Goal: Information Seeking & Learning: Check status

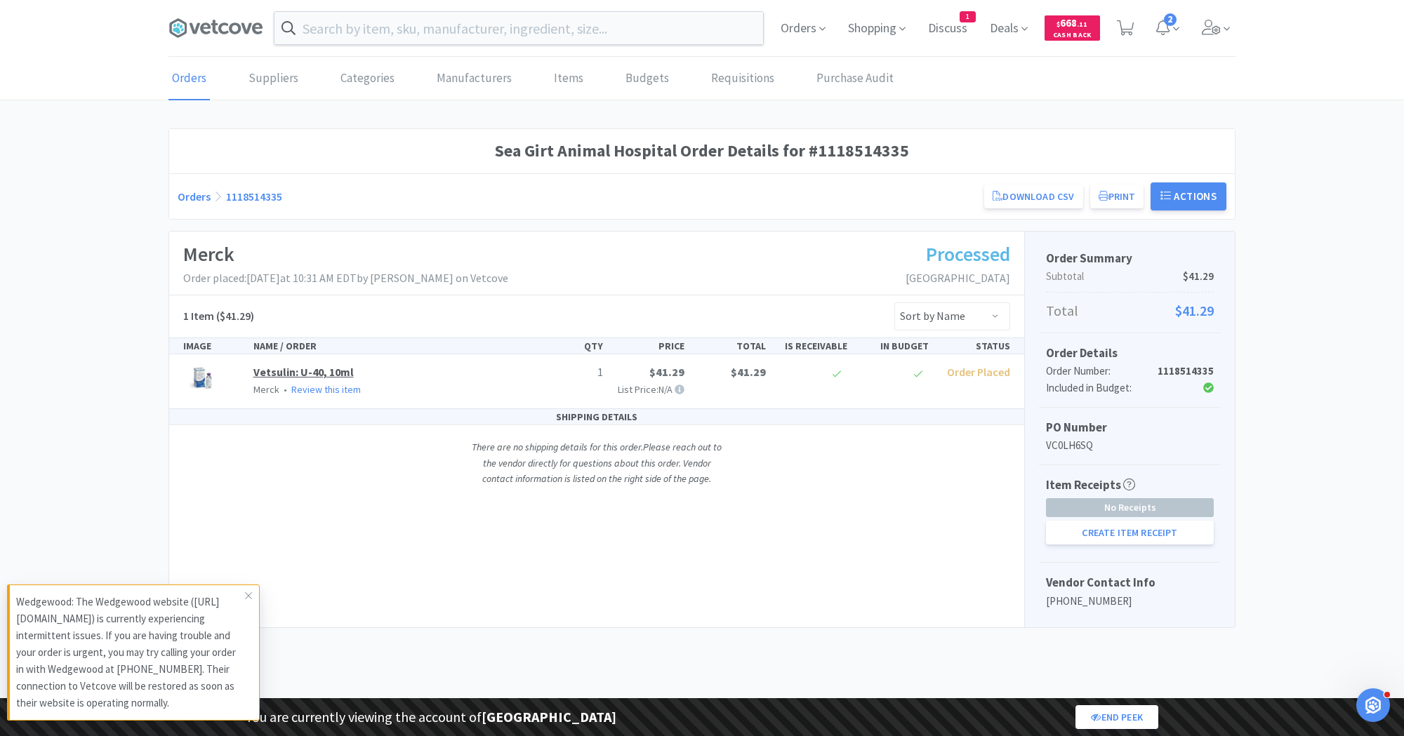
click at [321, 365] on link "Vetsulin: U-40, 10ml" at bounding box center [303, 372] width 100 height 14
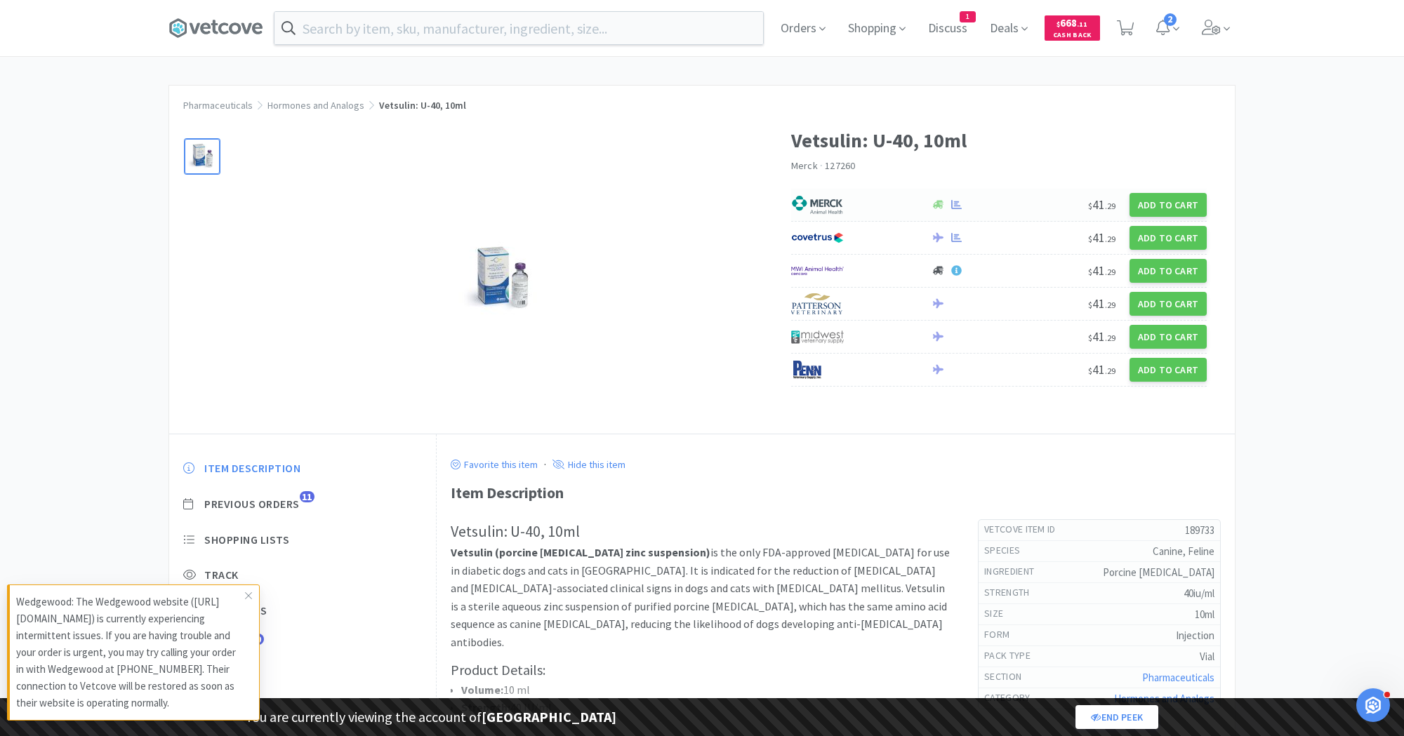
click at [850, 201] on div at bounding box center [853, 205] width 125 height 24
select select "2"
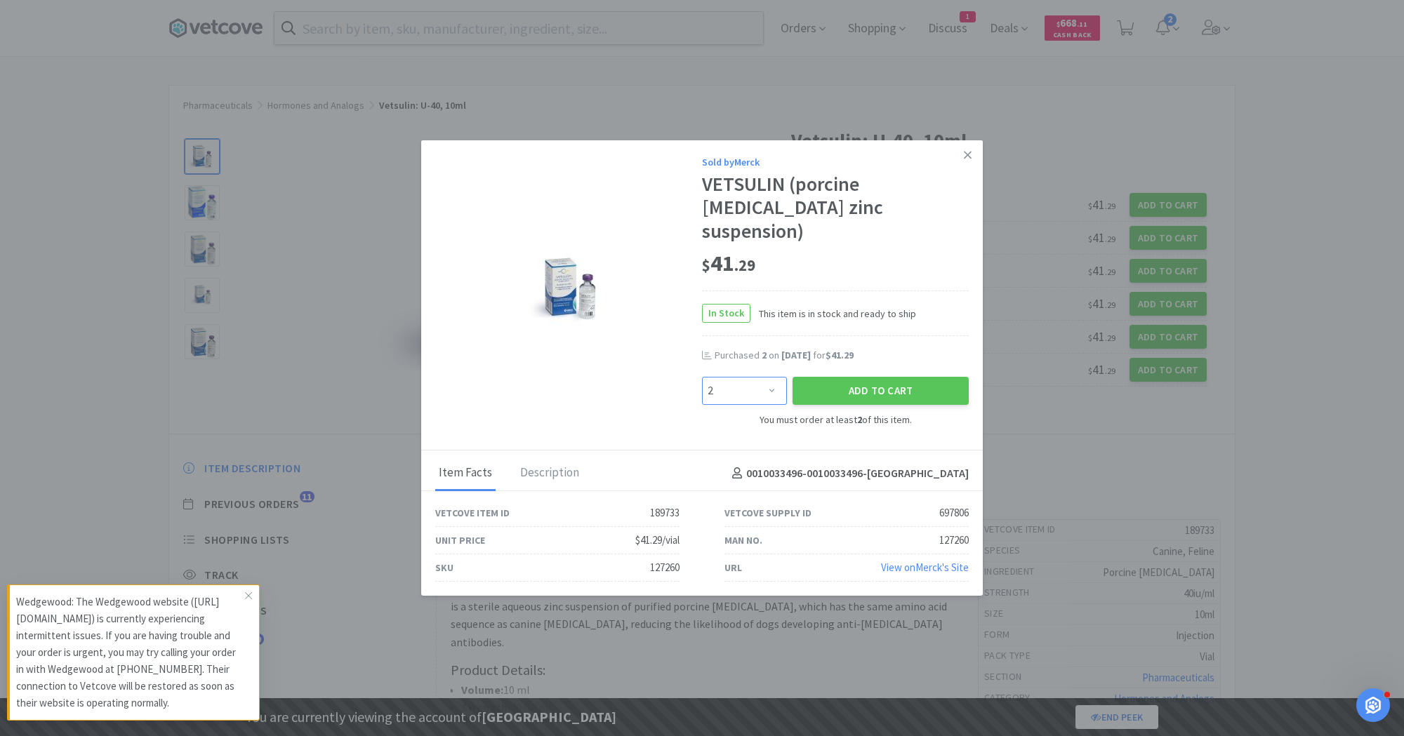
click at [739, 385] on select "Enter Quantity 2 3 4 5 6 7 8 9 10 11 12 13 14 15 16 17 18 19 20 21 Enter Quanti…" at bounding box center [744, 391] width 85 height 28
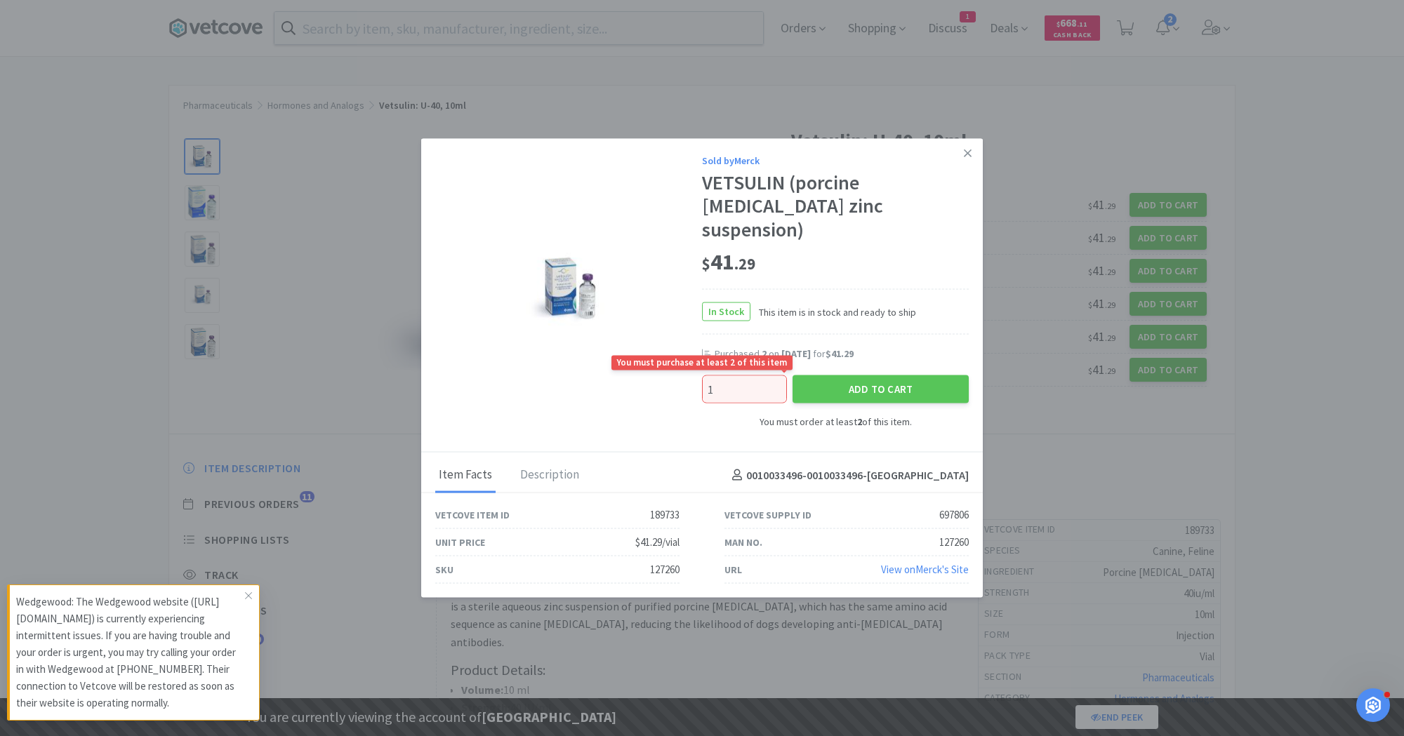
type input "1"
click at [732, 428] on div "Sold by Merck VETSULIN (porcine insulin zinc suspension) $ 41 . 29 In Stock Thi…" at bounding box center [701, 295] width 561 height 314
click at [966, 159] on icon at bounding box center [968, 153] width 8 height 13
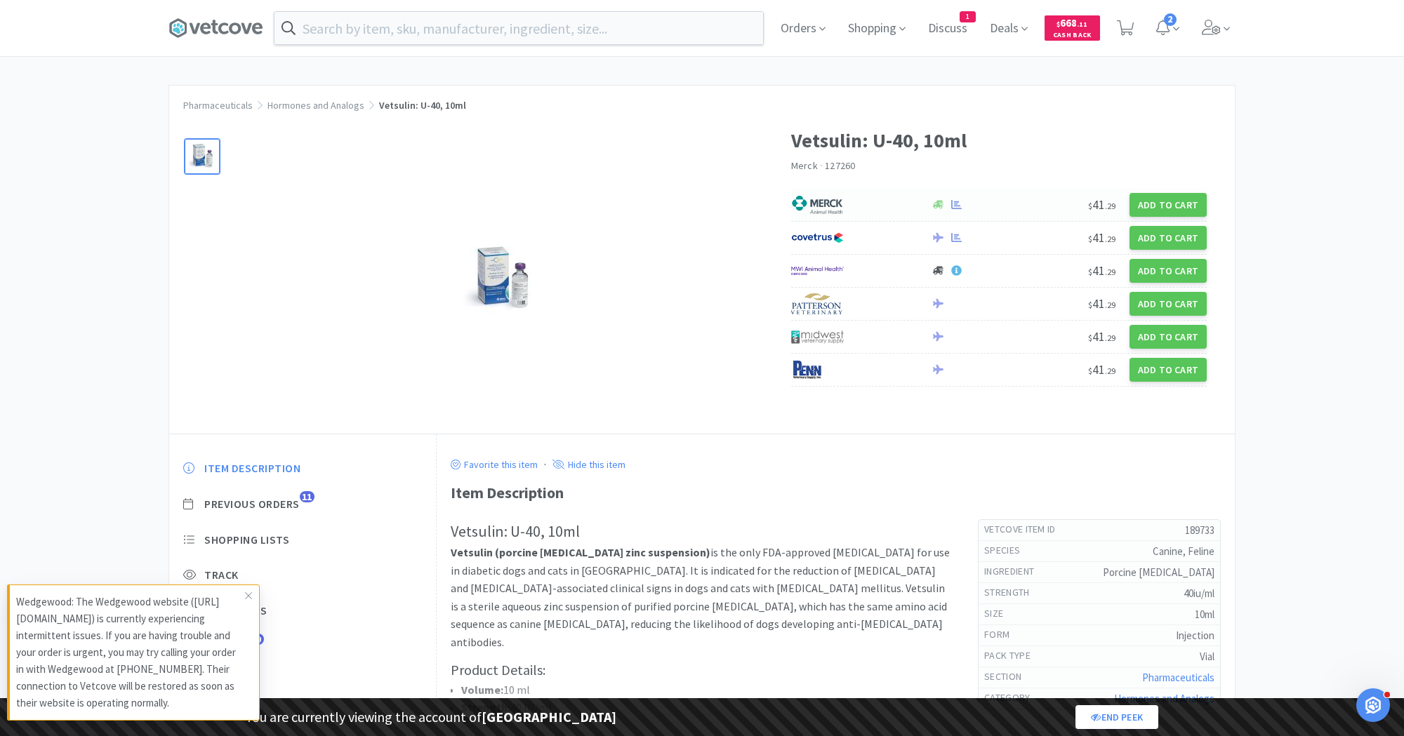
click at [825, 194] on img at bounding box center [817, 204] width 53 height 21
select select "2"
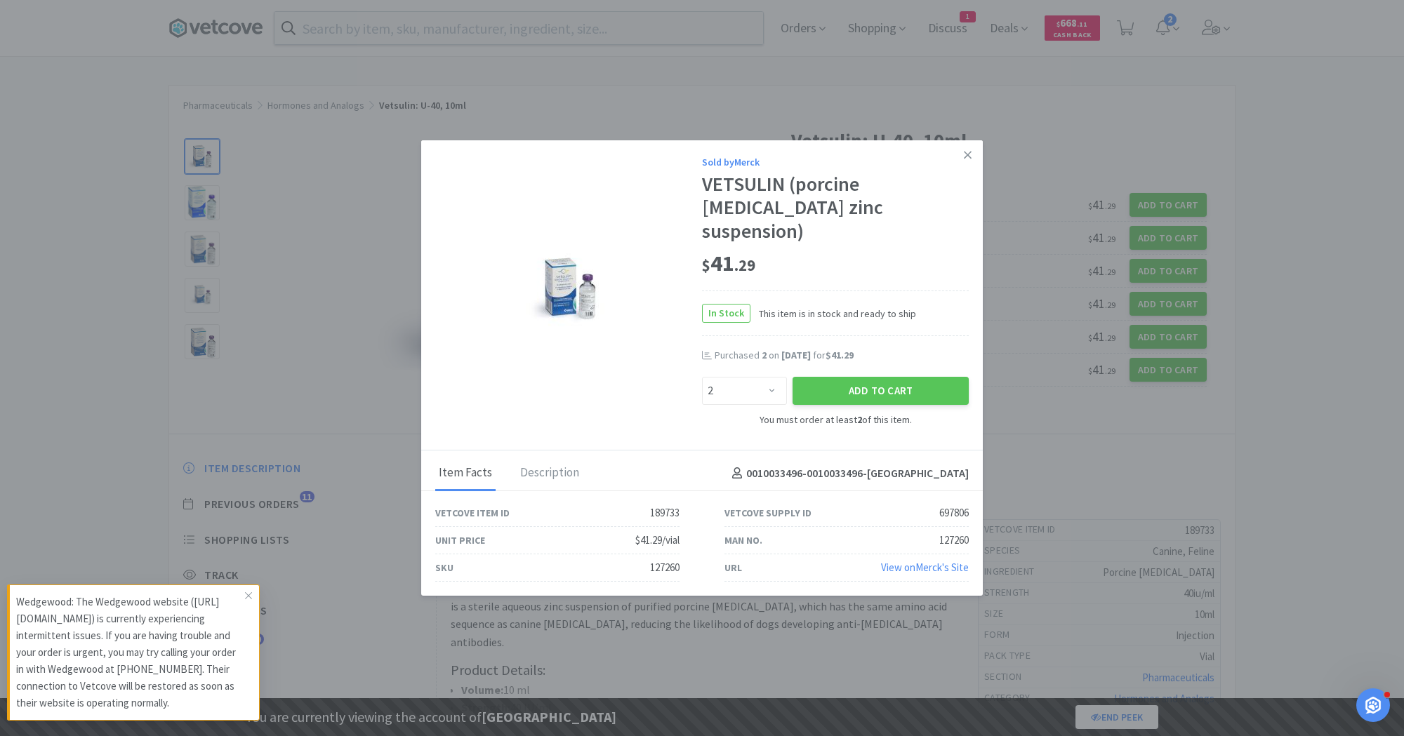
click at [947, 505] on div "697806" at bounding box center [953, 513] width 29 height 17
copy div "697806"
click at [964, 161] on icon at bounding box center [968, 155] width 8 height 13
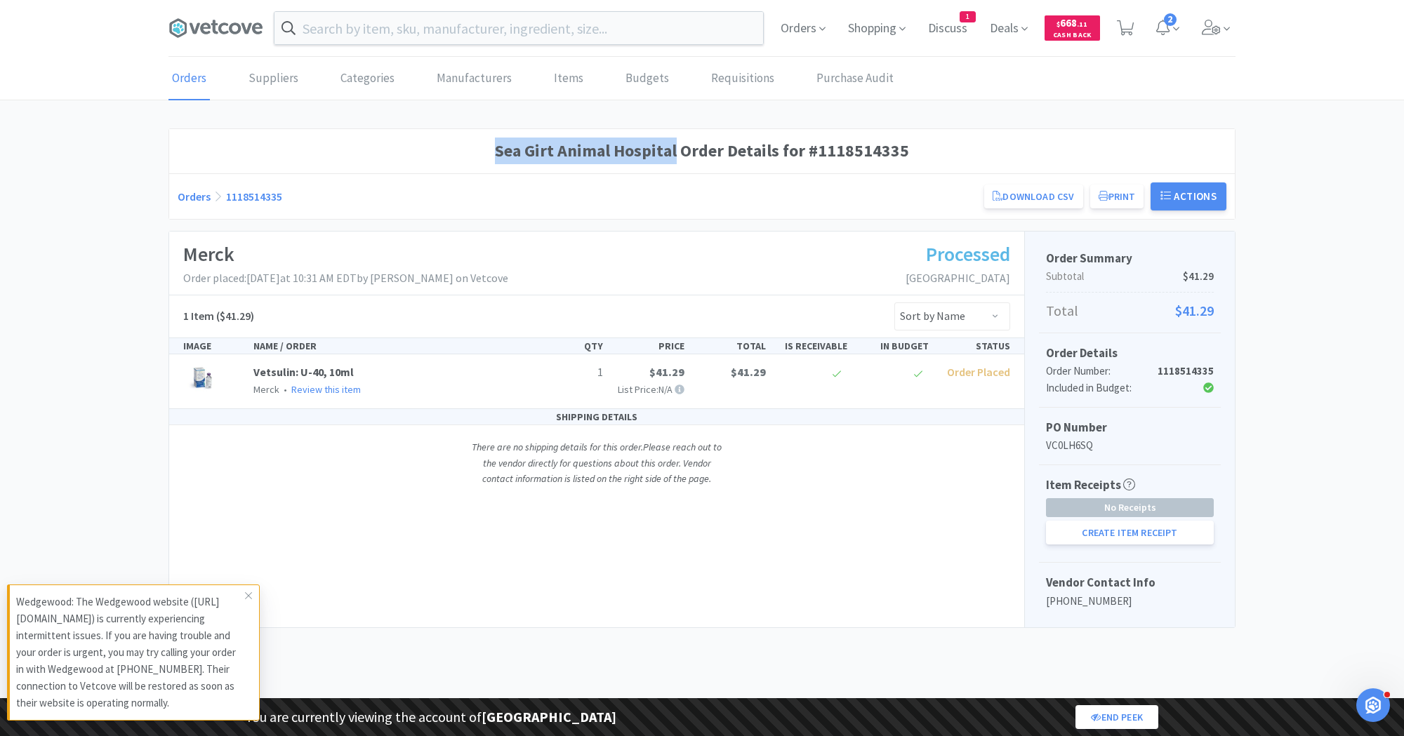
drag, startPoint x: 500, startPoint y: 150, endPoint x: 678, endPoint y: 149, distance: 178.2
click at [678, 149] on h1 "Sea Girt Animal Hospital Order Details for #1118514335" at bounding box center [702, 151] width 1048 height 27
copy h1 "[GEOGRAPHIC_DATA]"
click at [1076, 444] on p "VC0LH6SQ" at bounding box center [1130, 445] width 168 height 17
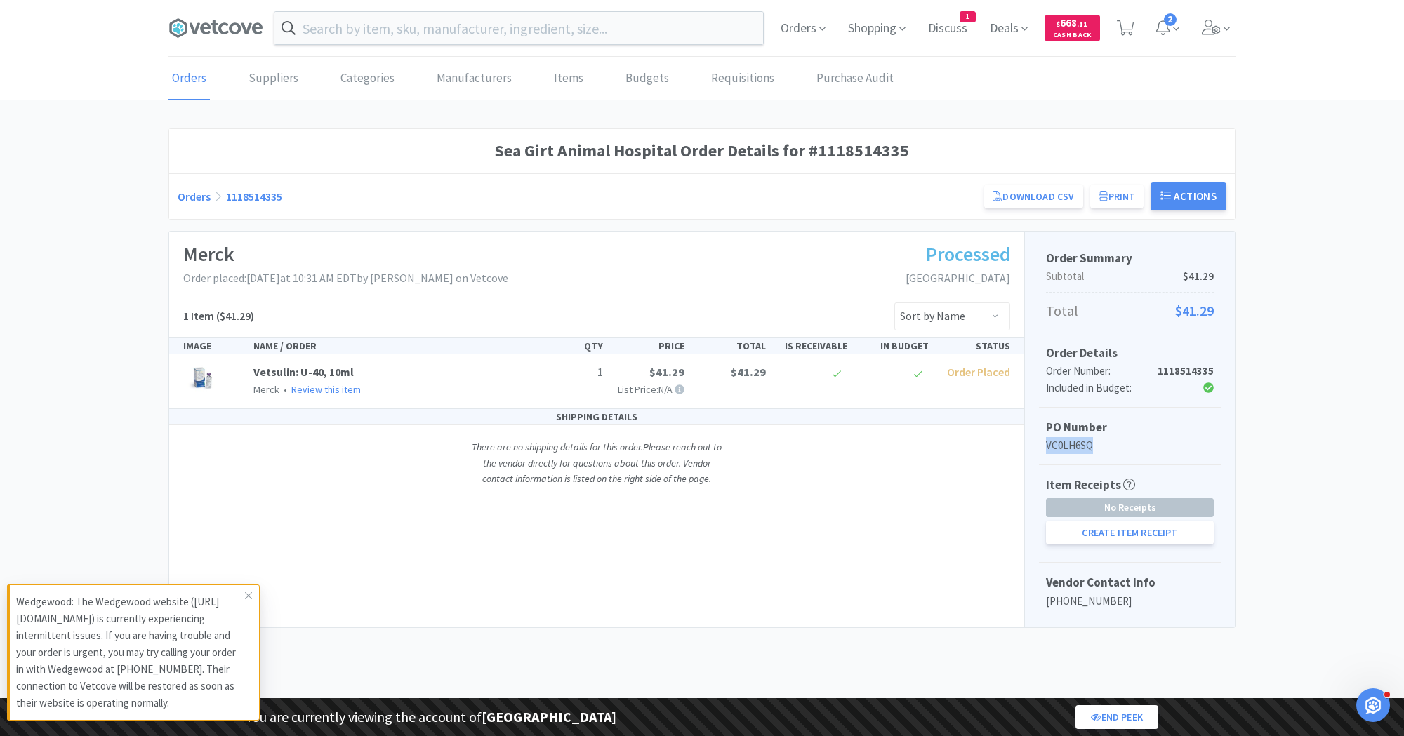
copy p "VC0LH6SQ"
click at [324, 365] on link "Vetsulin: U-40, 10ml" at bounding box center [303, 372] width 100 height 14
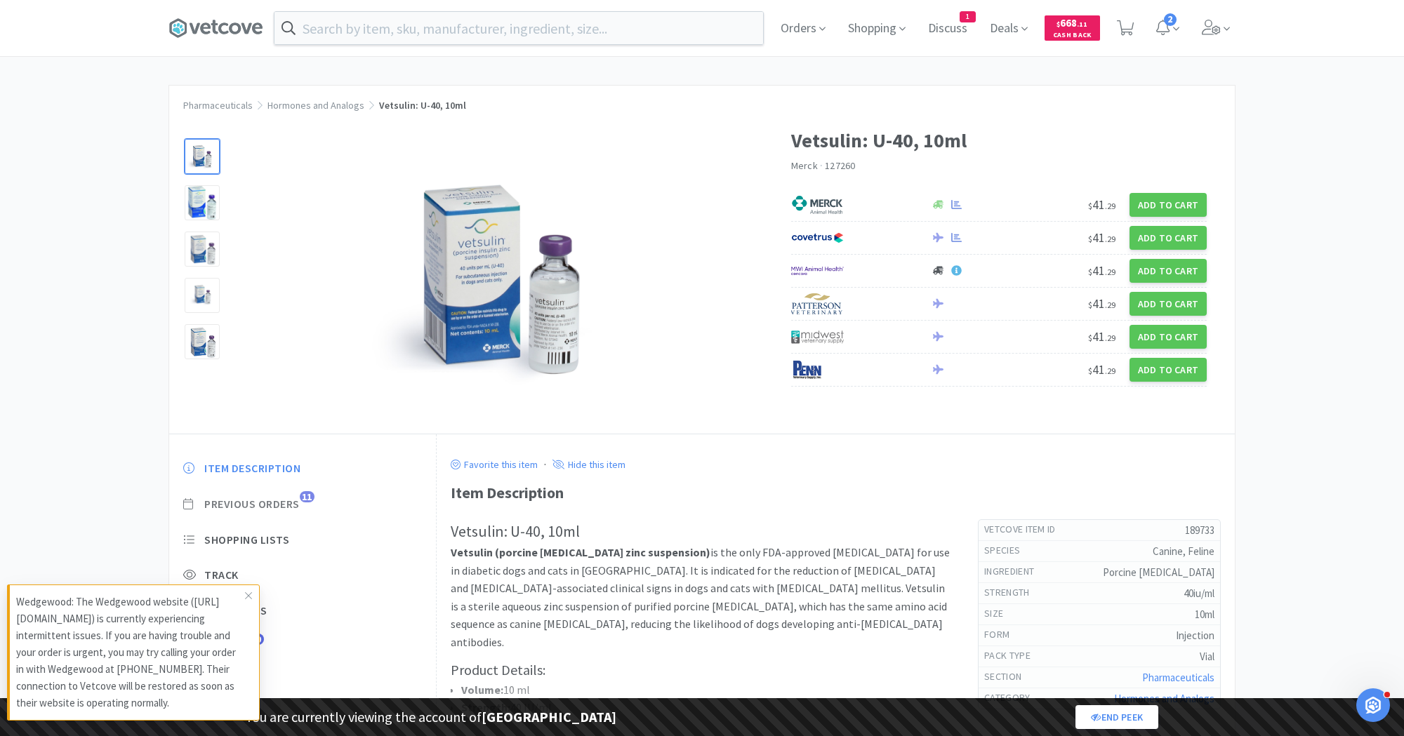
click at [260, 504] on span "Previous Orders" at bounding box center [251, 504] width 95 height 15
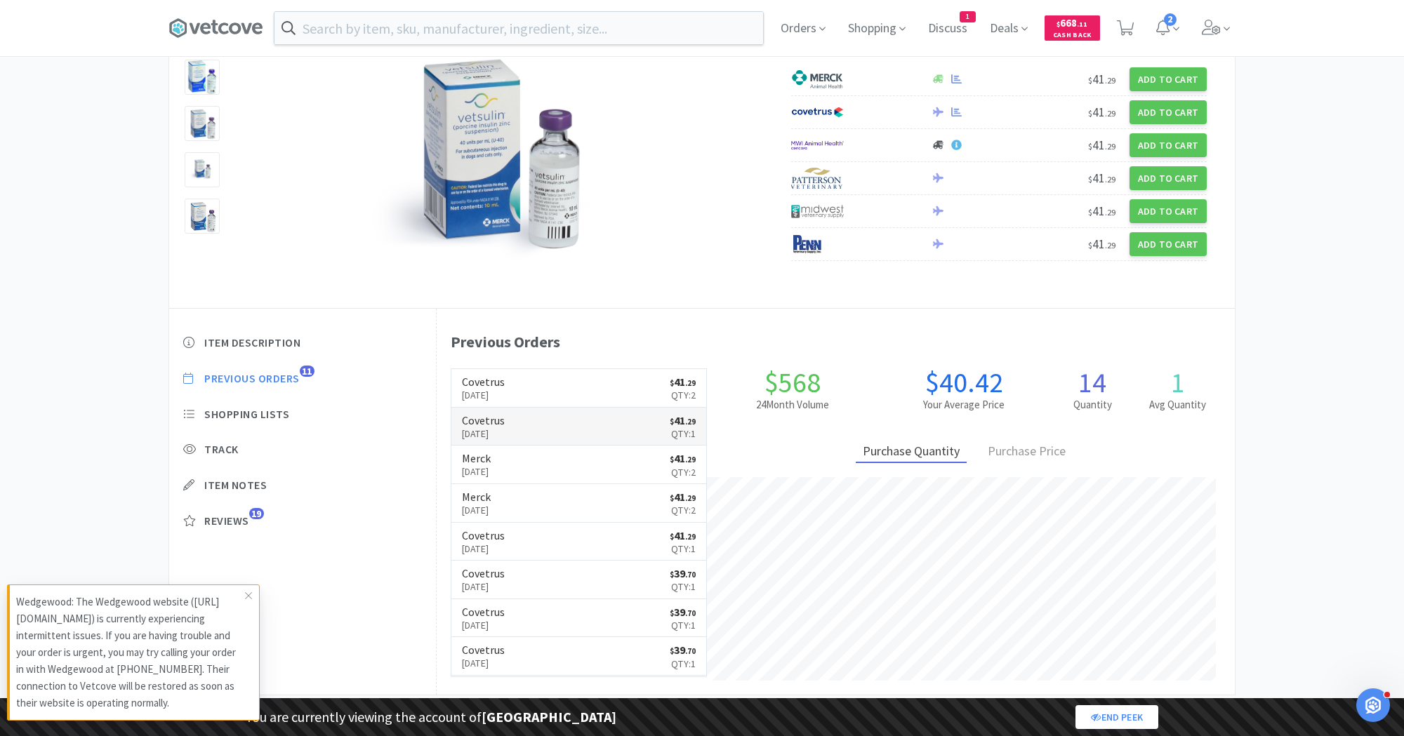
scroll to position [386, 799]
click at [548, 426] on link "Covetrus Jul 11th, 2025 $ 41 . 29 Qty: 1" at bounding box center [578, 427] width 255 height 39
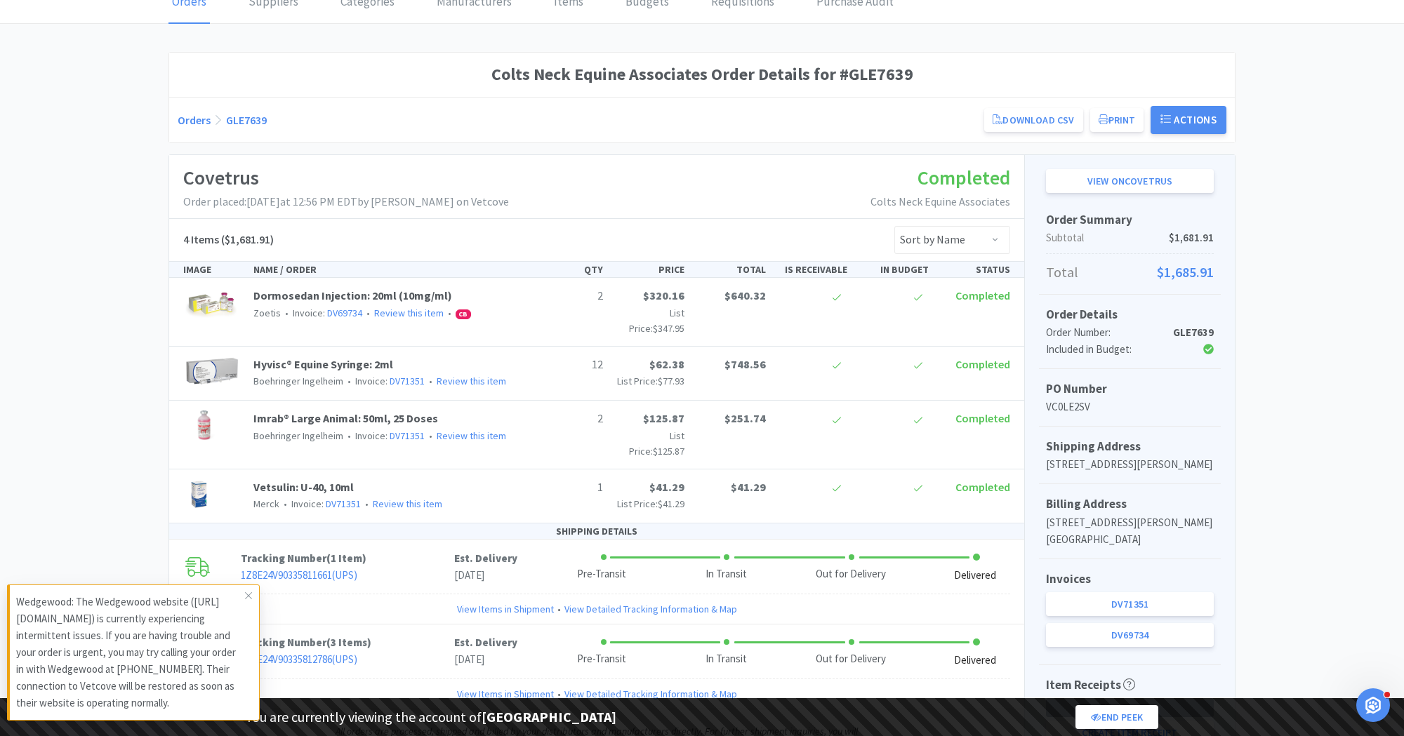
scroll to position [92, 0]
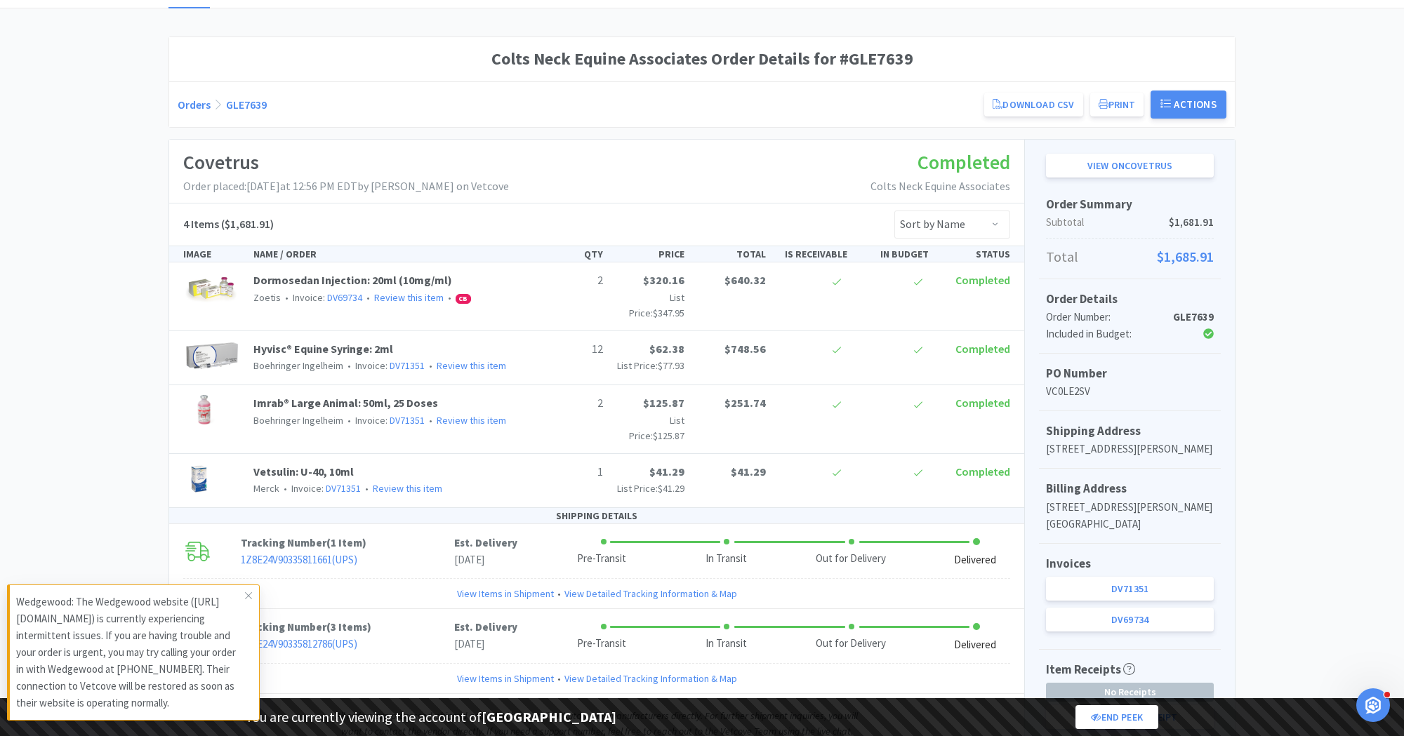
click at [333, 467] on span "Vetsulin: U-40, 10ml" at bounding box center [303, 472] width 100 height 14
click at [251, 469] on div "Vetsulin: U-40, 10ml Merck • Invoice: DV71351 • Review this item" at bounding box center [387, 480] width 279 height 34
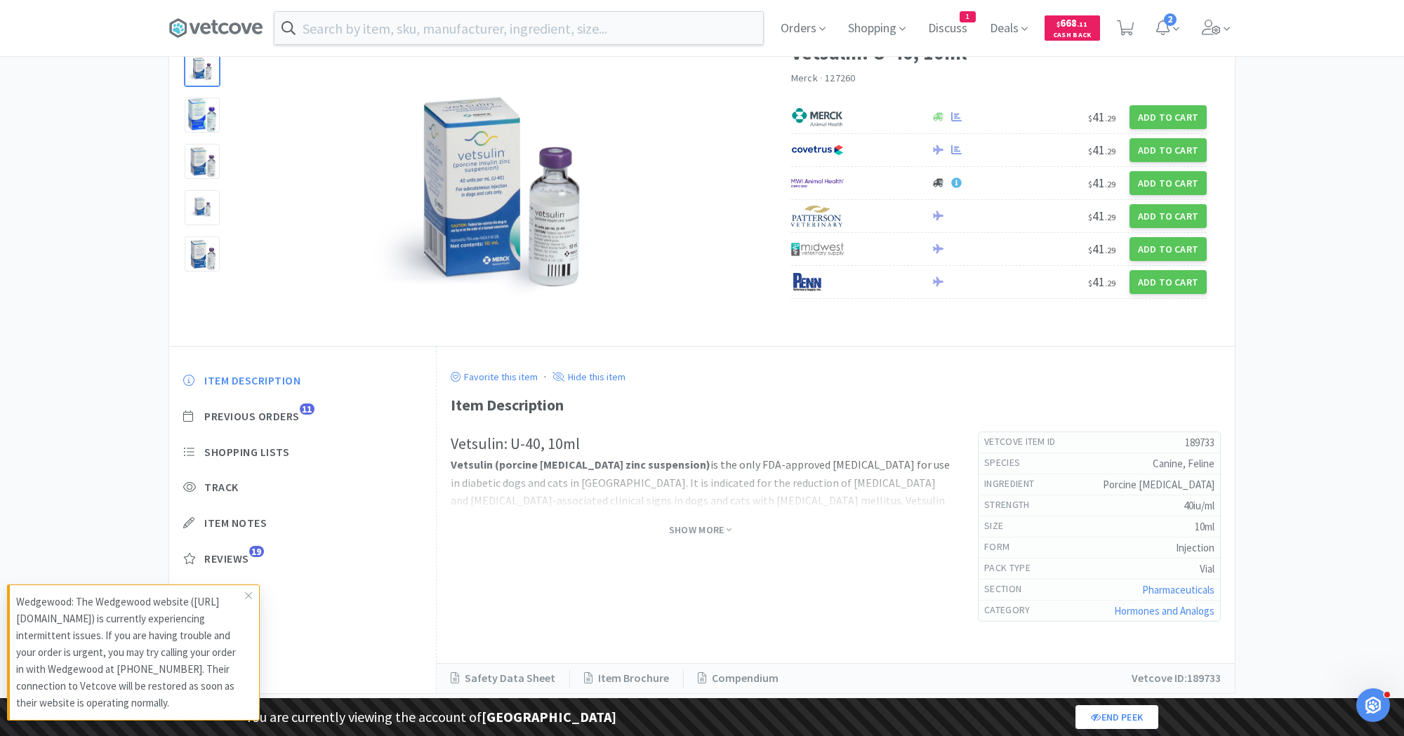
scroll to position [83, 0]
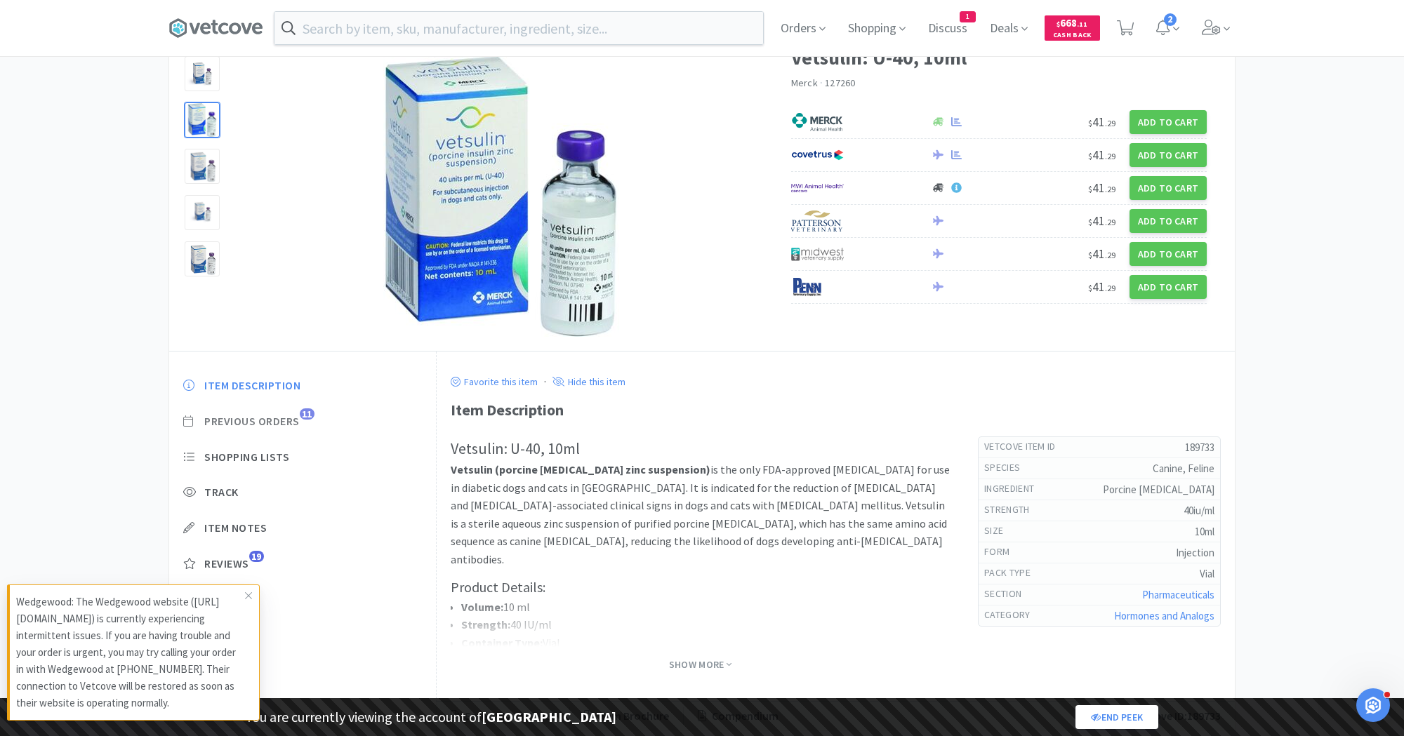
click at [239, 420] on span "Previous Orders" at bounding box center [251, 421] width 95 height 15
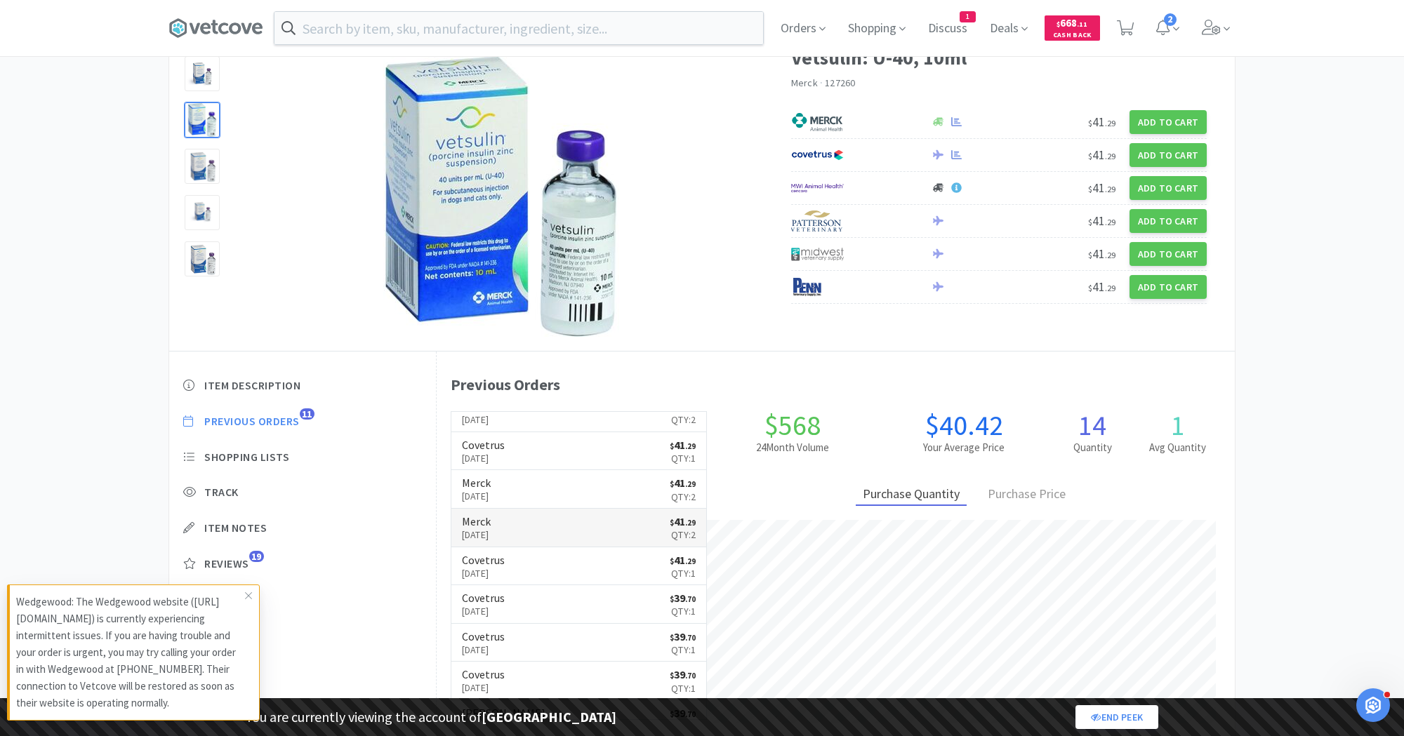
scroll to position [1, 0]
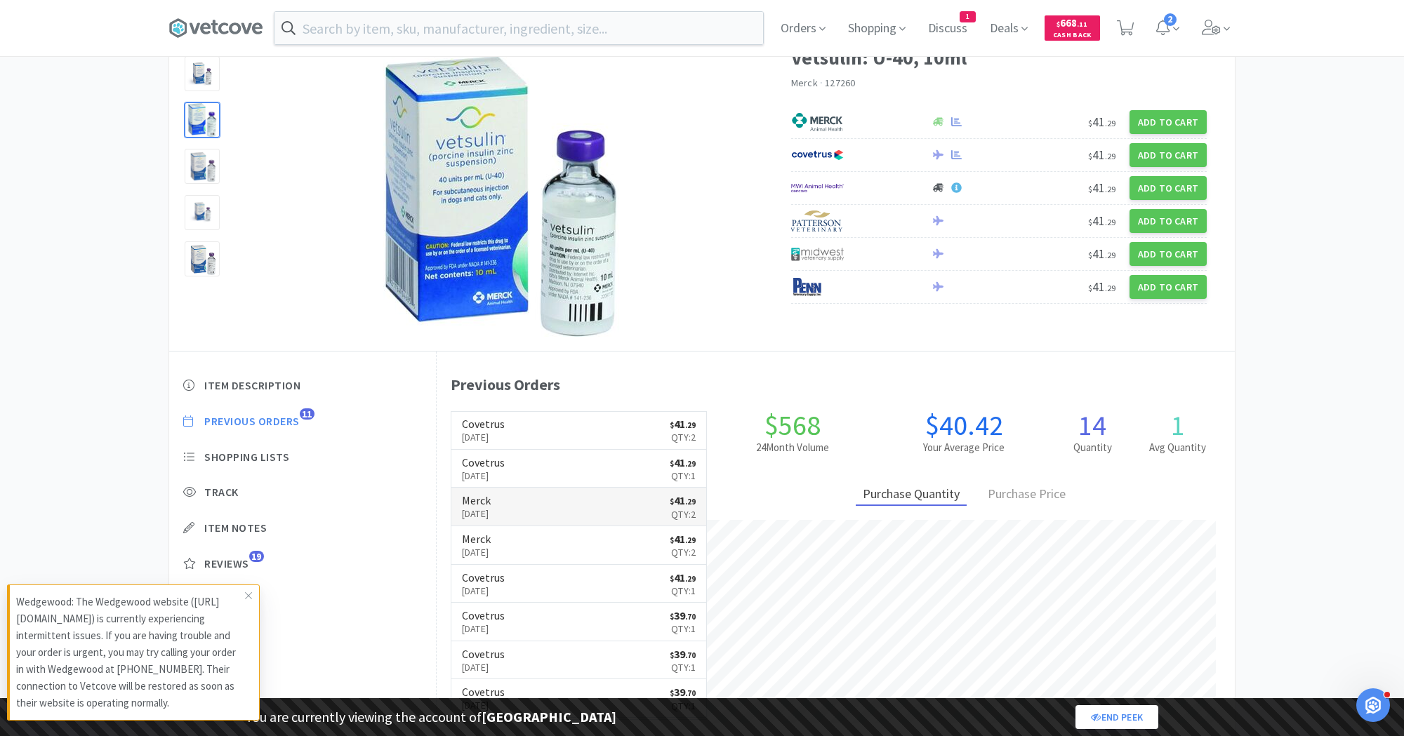
click at [526, 507] on link "Merck Jul 7th, 2025 $ 41 . 29 Qty: 2" at bounding box center [578, 507] width 255 height 39
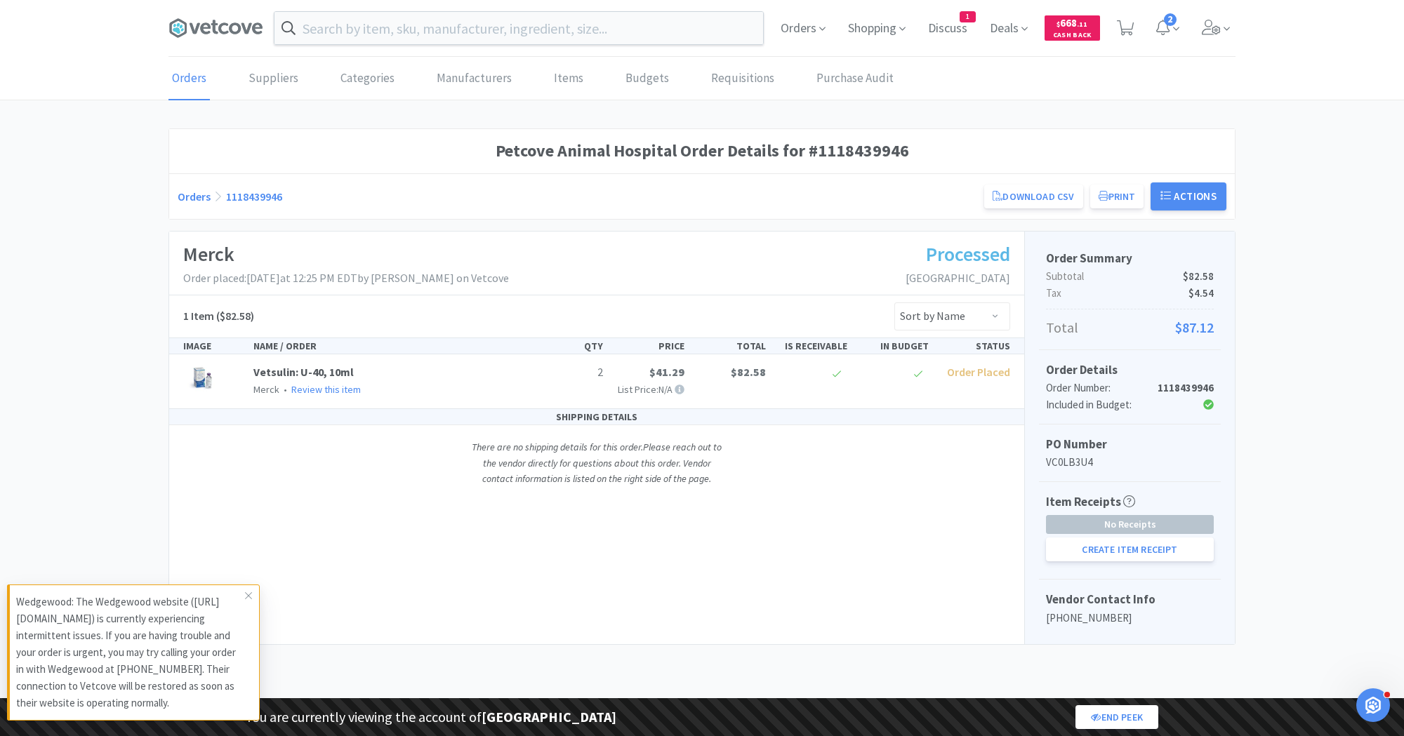
scroll to position [83, 0]
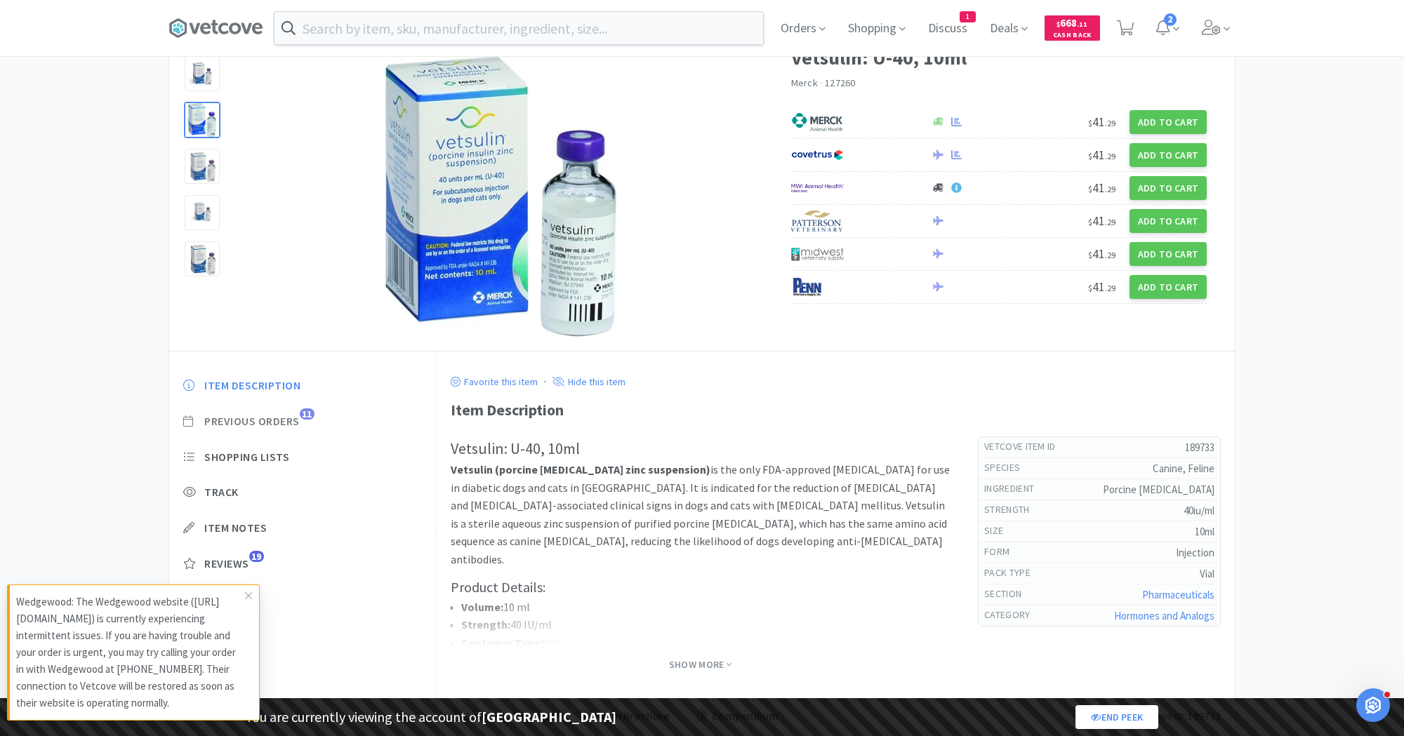
click at [268, 422] on span "Previous Orders" at bounding box center [251, 421] width 95 height 15
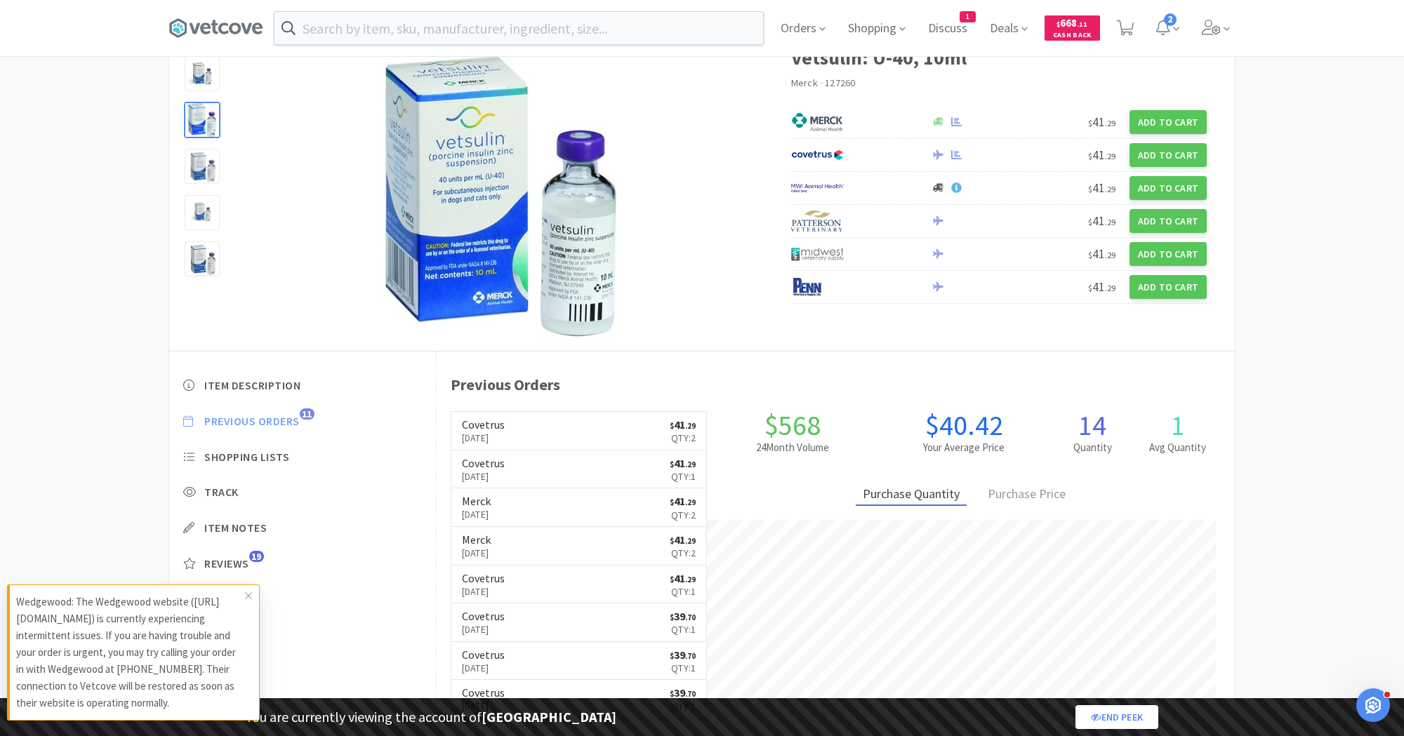
scroll to position [386, 799]
click at [491, 548] on p "Jul 7th, 2025" at bounding box center [476, 552] width 29 height 15
